Goal: Transaction & Acquisition: Purchase product/service

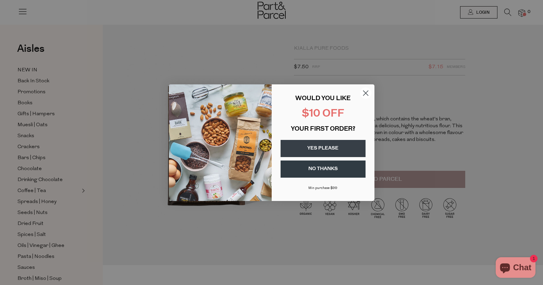
click at [366, 91] on circle "Close dialog" at bounding box center [364, 92] width 11 height 11
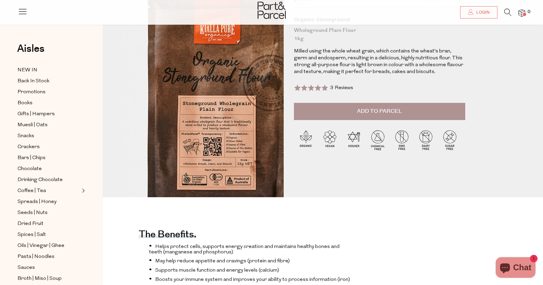
scroll to position [68, 0]
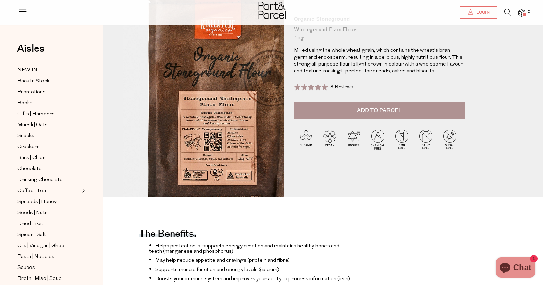
click at [216, 128] on img at bounding box center [216, 91] width 296 height 349
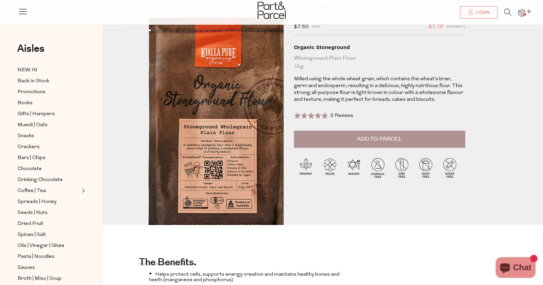
scroll to position [0, 0]
